Goal: Task Accomplishment & Management: Use online tool/utility

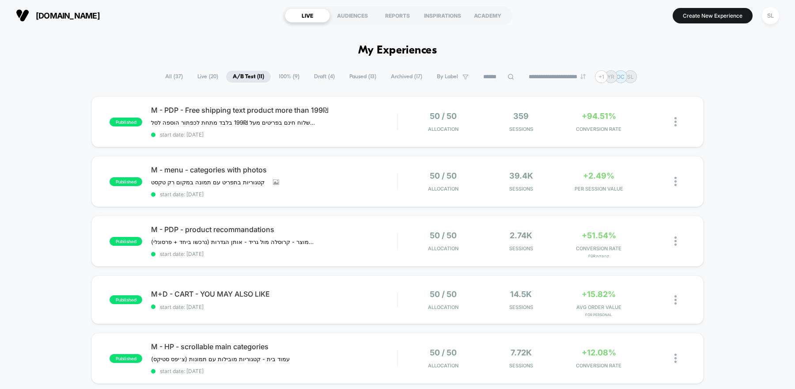
click at [285, 77] on span "100% ( 9 )" at bounding box center [289, 77] width 34 height 12
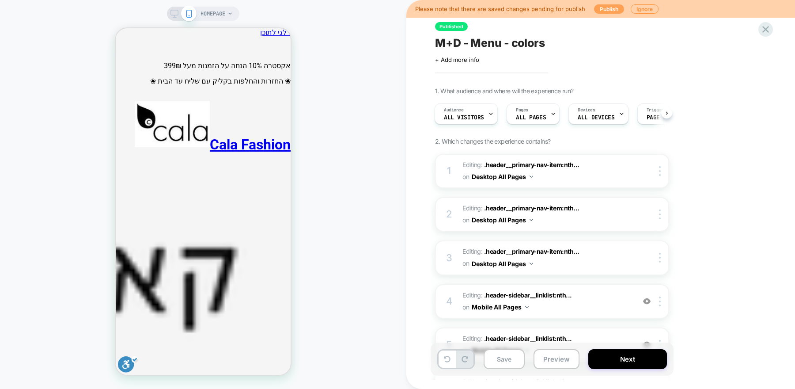
click at [608, 8] on button "Publish" at bounding box center [609, 8] width 30 height 9
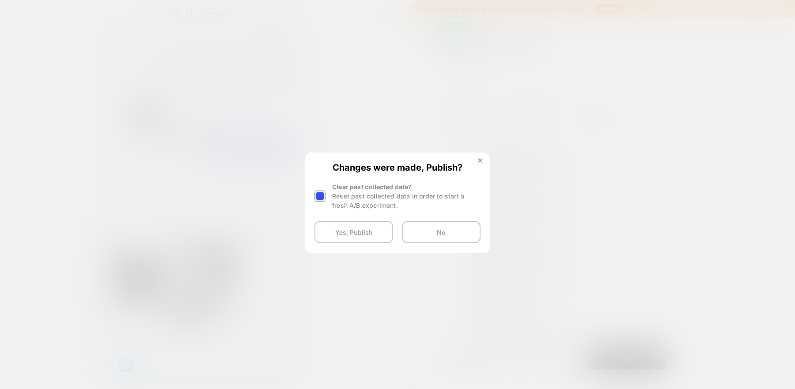
click at [321, 195] on div at bounding box center [319, 195] width 11 height 11
click at [328, 230] on button "Yes, Publish" at bounding box center [353, 232] width 79 height 22
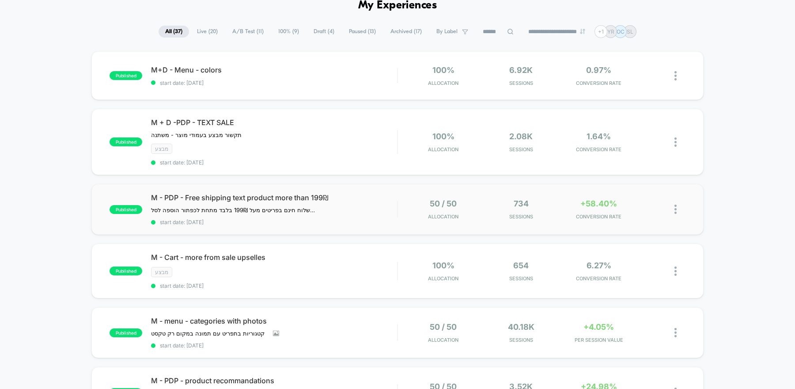
scroll to position [62, 0]
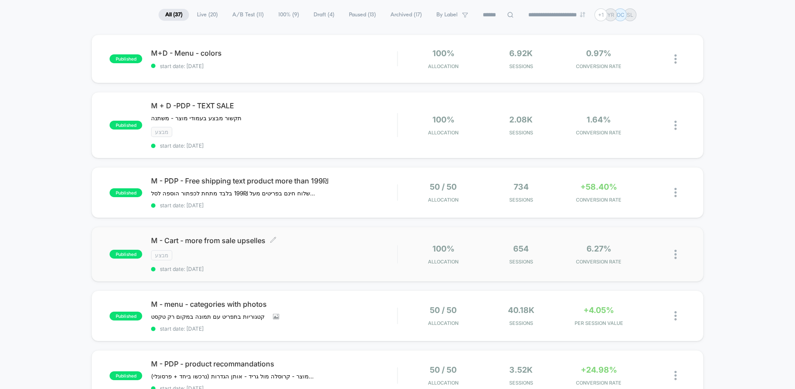
click at [298, 253] on div "מבצע" at bounding box center [274, 255] width 246 height 10
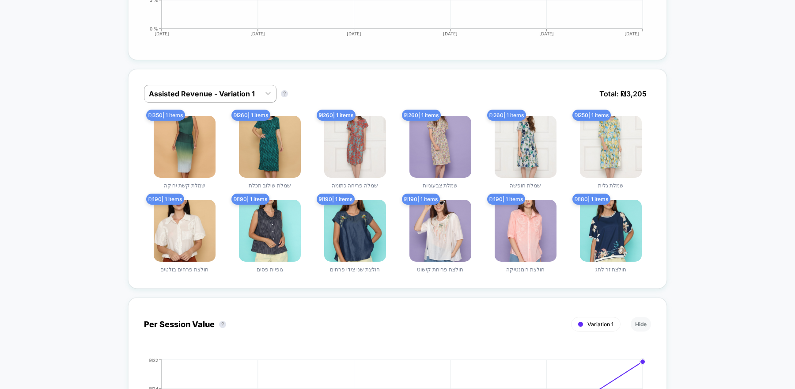
scroll to position [394, 0]
click at [245, 90] on div at bounding box center [202, 94] width 107 height 11
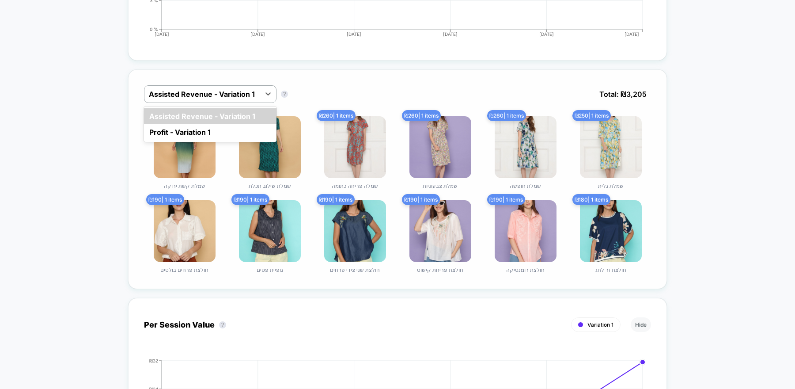
click at [275, 71] on div "option Assisted Revenue - Variation 1 focused, 1 of 2. 2 results available. Use…" at bounding box center [397, 178] width 539 height 219
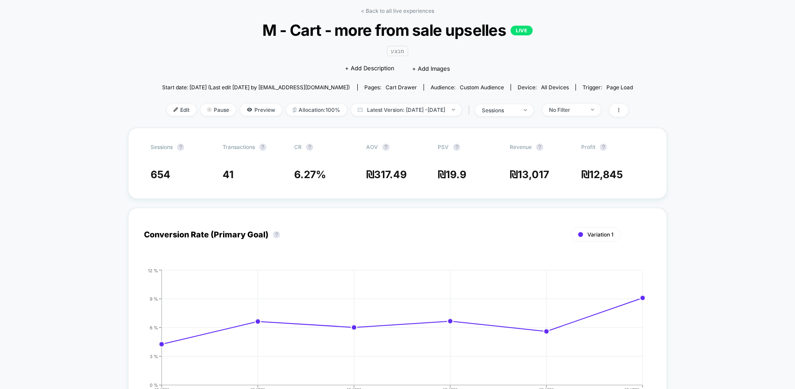
scroll to position [0, 0]
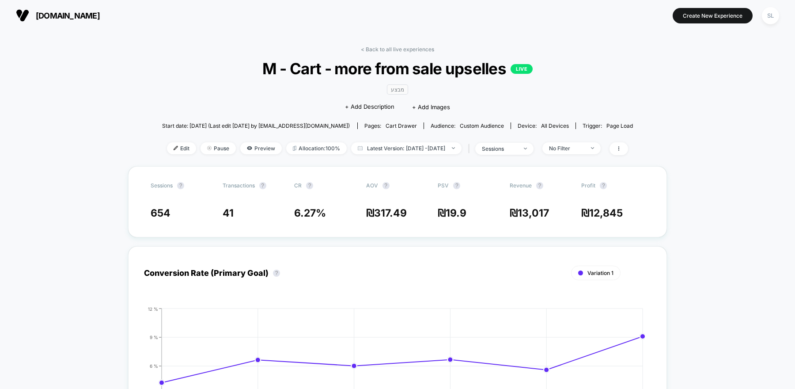
click at [67, 15] on span "[DOMAIN_NAME]" at bounding box center [68, 15] width 64 height 9
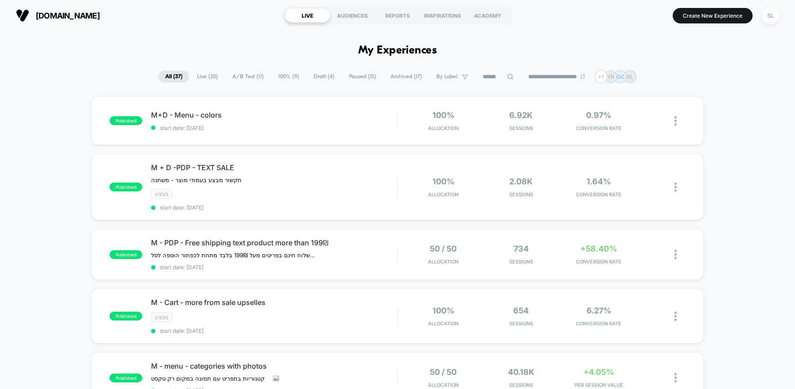
click at [243, 79] on span "A/B Test ( 11 )" at bounding box center [248, 77] width 45 height 12
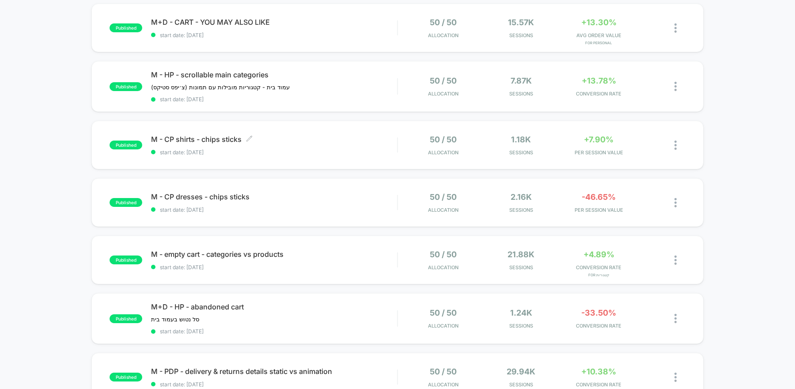
scroll to position [272, 0]
